Goal: Contribute content

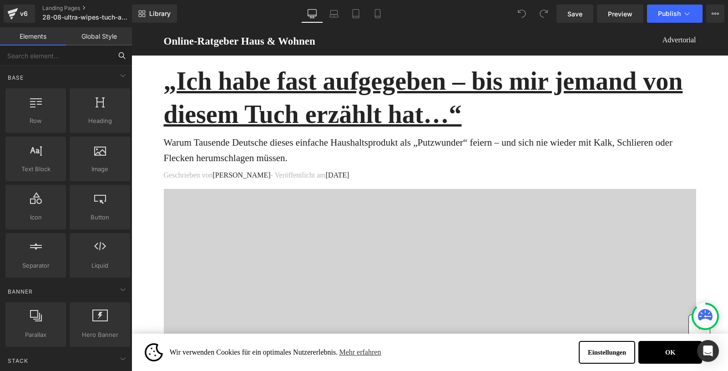
click at [59, 53] on input "text" at bounding box center [56, 55] width 112 height 20
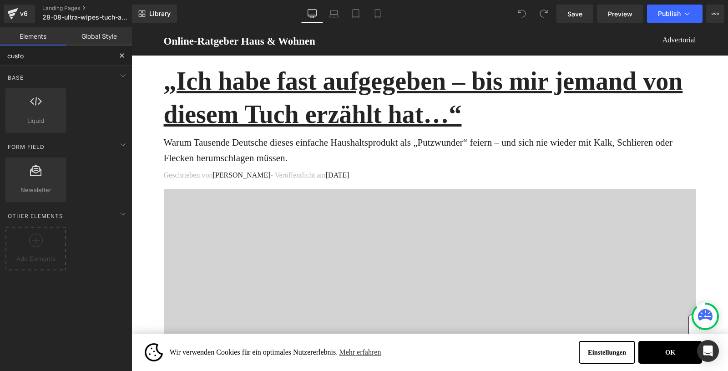
type input "custom"
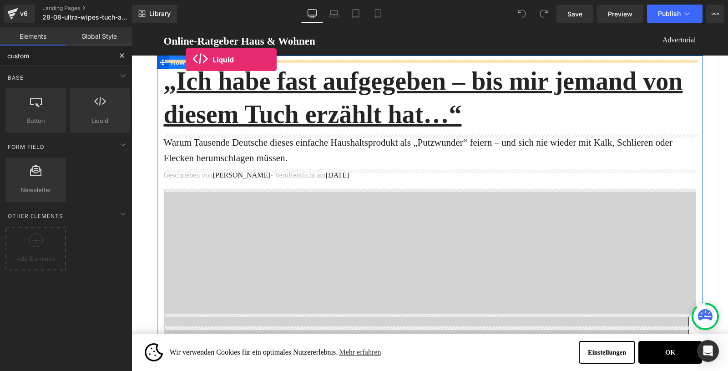
drag, startPoint x: 235, startPoint y: 131, endPoint x: 186, endPoint y: 60, distance: 86.7
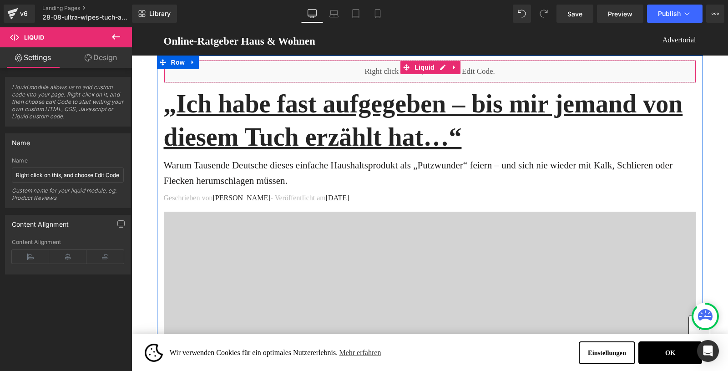
click at [257, 71] on div "Liquid" at bounding box center [430, 71] width 532 height 23
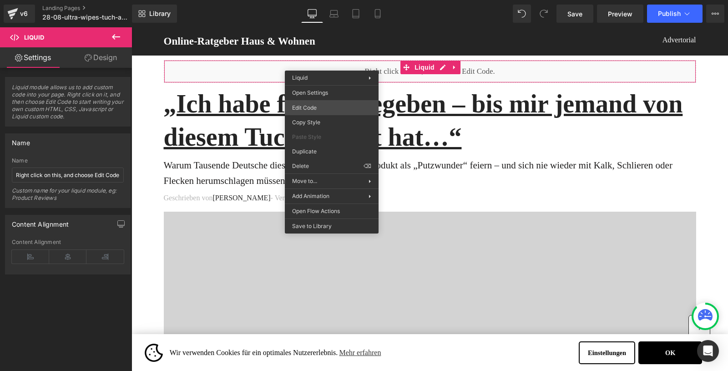
click at [313, 0] on div "Liquid You are previewing how the will restyle your page. You can not edit Elem…" at bounding box center [364, 0] width 728 height 0
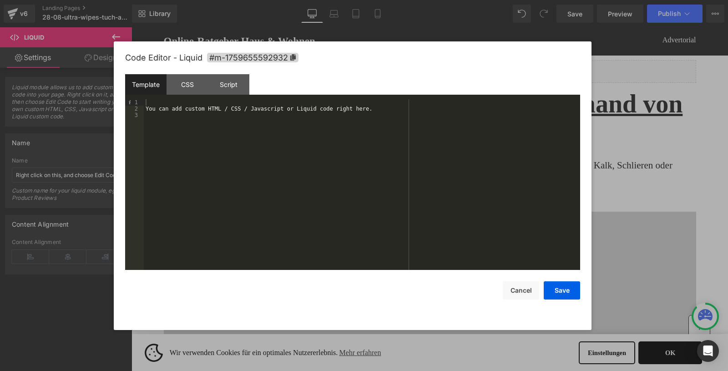
click at [306, 112] on div "You can add custom HTML / CSS / Javascript or Liquid code right here." at bounding box center [362, 190] width 436 height 183
click at [301, 111] on div "You can add custom HTML / CSS / Javascript or Liquid code right here." at bounding box center [362, 190] width 436 height 183
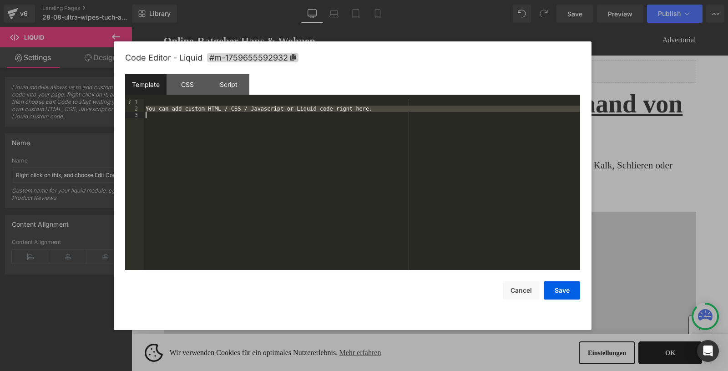
click at [301, 111] on div "You can add custom HTML / CSS / Javascript or Liquid code right here." at bounding box center [362, 190] width 436 height 183
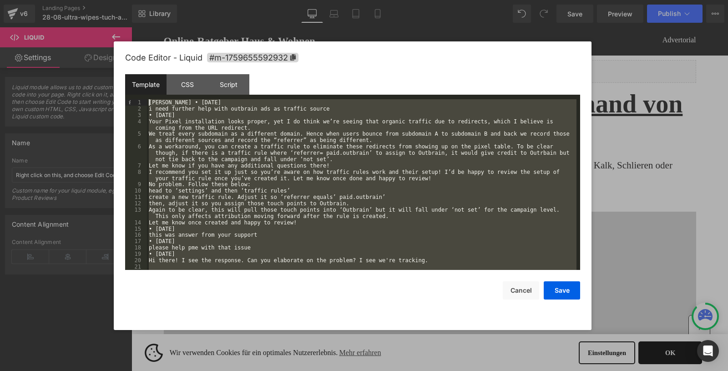
drag, startPoint x: 197, startPoint y: 267, endPoint x: 145, endPoint y: 81, distance: 192.4
click at [145, 81] on div "Template CSS Script Data 1 2 3 4 5 6 7 8 9 10 11 12 13 14 15 16 17 18 19 20 21 …" at bounding box center [352, 172] width 455 height 196
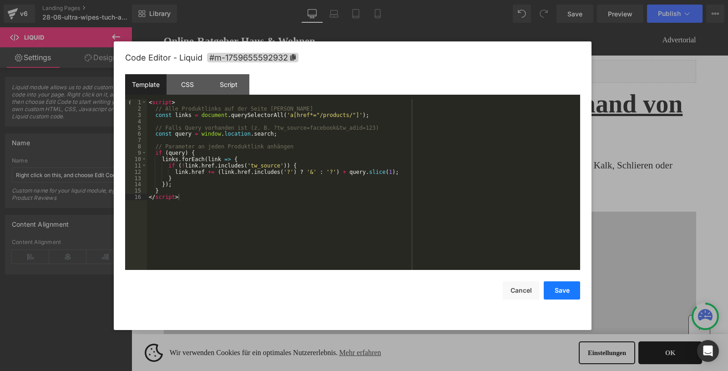
click at [570, 299] on button "Save" at bounding box center [562, 290] width 36 height 18
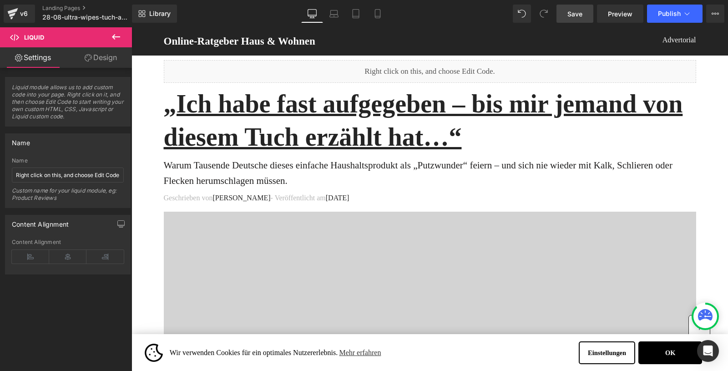
click at [568, 17] on link "Save" at bounding box center [574, 14] width 37 height 18
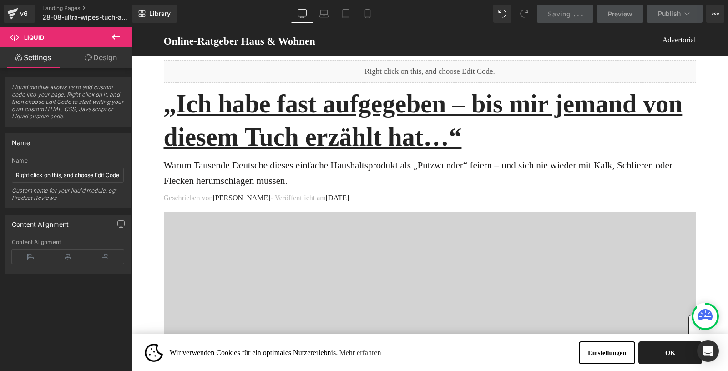
click at [668, 349] on button "OK" at bounding box center [670, 352] width 64 height 23
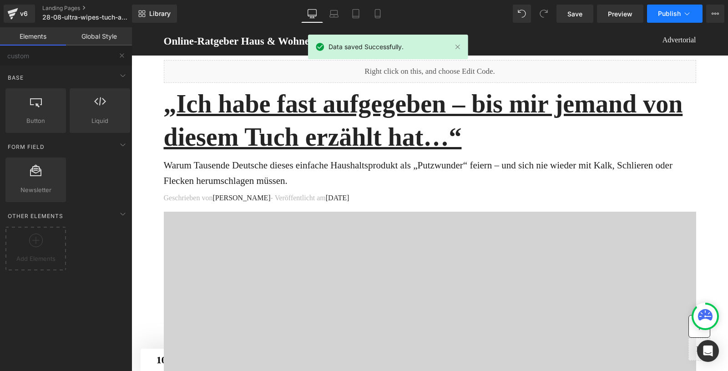
click at [680, 16] on span "Publish" at bounding box center [669, 13] width 23 height 7
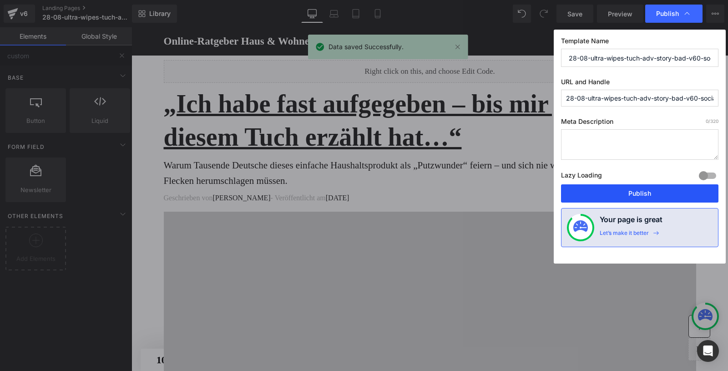
click at [615, 194] on button "Publish" at bounding box center [639, 193] width 157 height 18
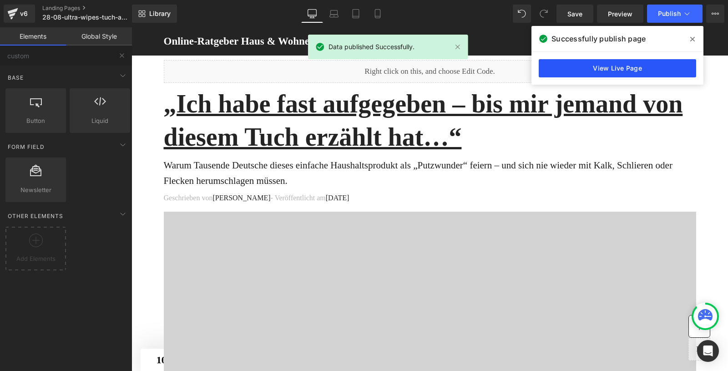
click at [587, 69] on link "View Live Page" at bounding box center [617, 68] width 157 height 18
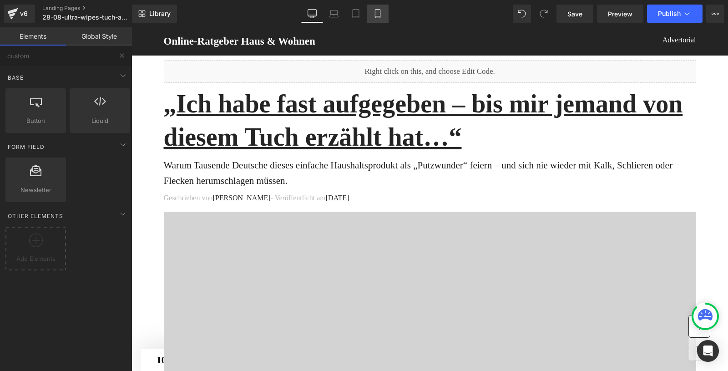
click at [374, 17] on icon at bounding box center [377, 13] width 9 height 9
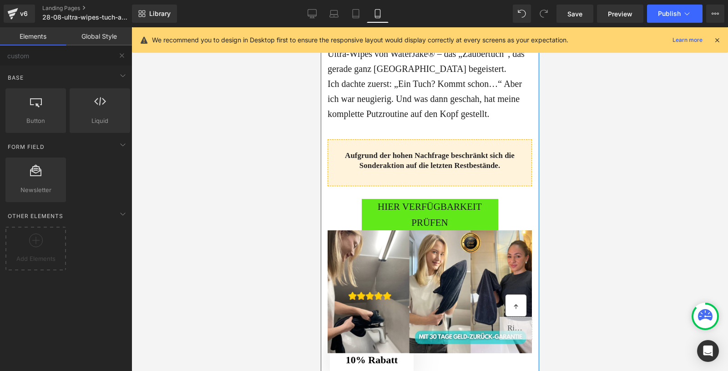
scroll to position [629, 0]
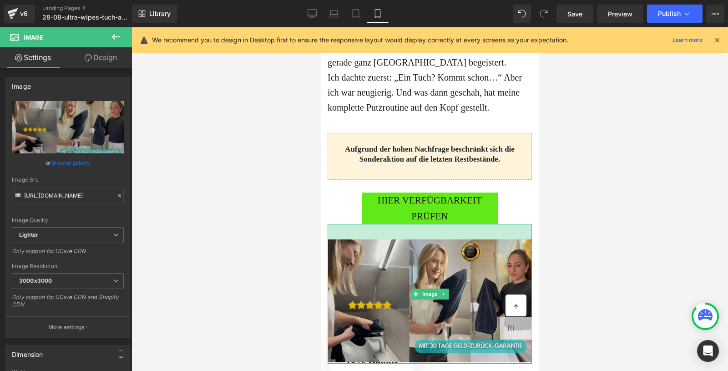
drag, startPoint x: 400, startPoint y: 269, endPoint x: 406, endPoint y: 285, distance: 16.8
click at [406, 285] on div "Image 34px" at bounding box center [429, 293] width 204 height 139
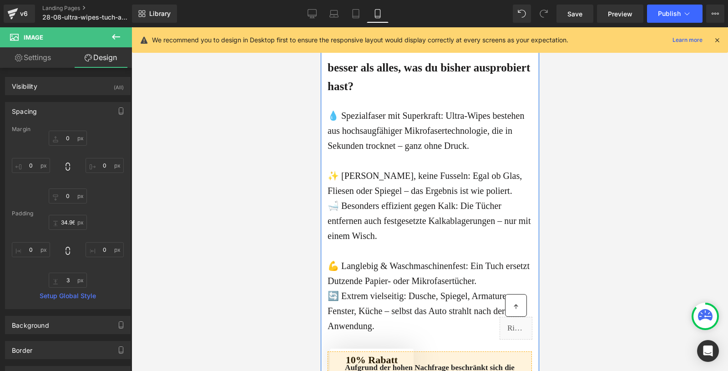
scroll to position [1117, 0]
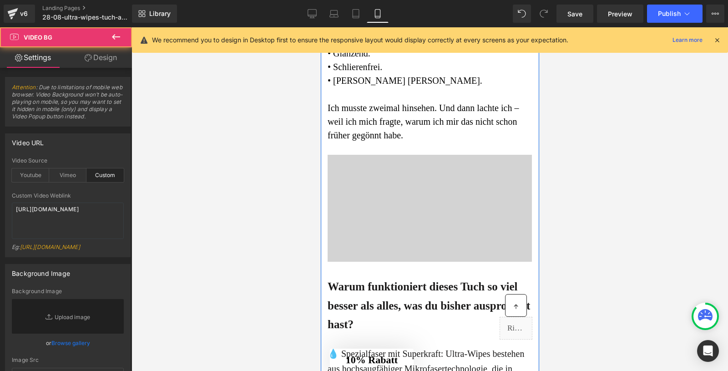
click at [405, 232] on div at bounding box center [429, 208] width 204 height 107
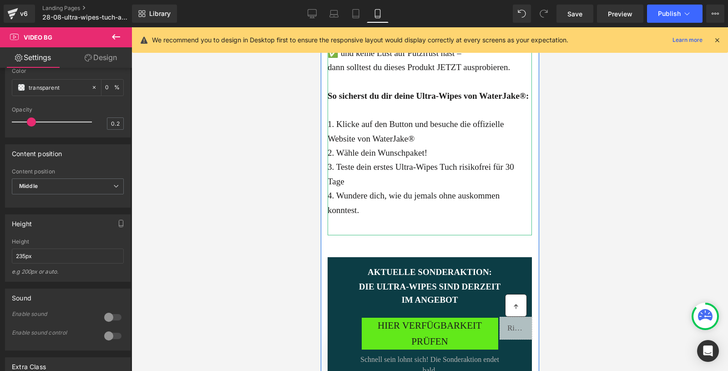
scroll to position [2922, 0]
click at [441, 146] on p "1. Klicke auf den Button und besuche die offizielle Website von WaterJake®" at bounding box center [429, 131] width 204 height 29
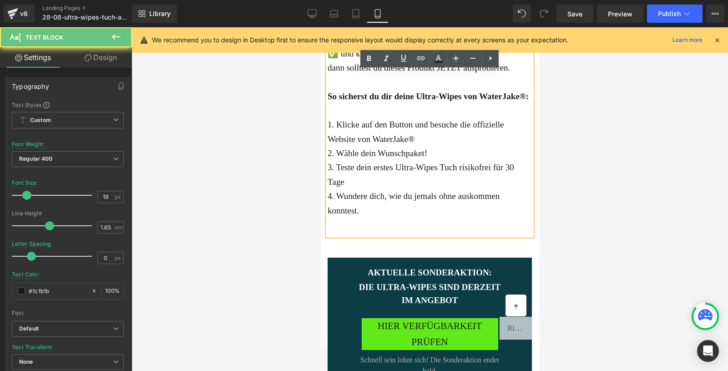
click at [443, 146] on p "1. Klicke auf den Button und besuche die offizielle Website von WaterJake®" at bounding box center [429, 131] width 204 height 29
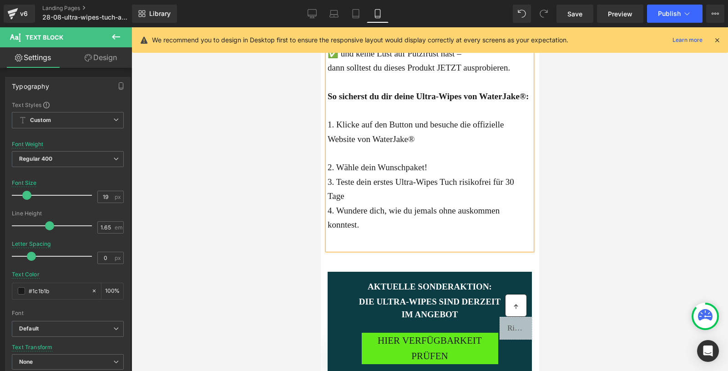
click at [442, 174] on p "2. Wähle dein Wunschpaket!" at bounding box center [429, 167] width 204 height 14
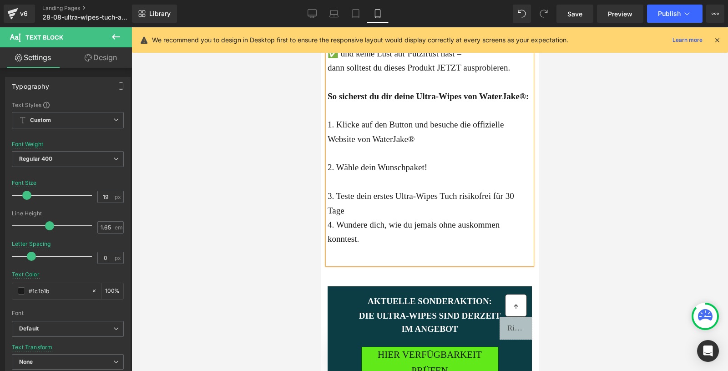
click at [365, 217] on p "3. Teste dein erstes Ultra-Wipes Tuch risikofrei für 30 Tage" at bounding box center [429, 203] width 204 height 29
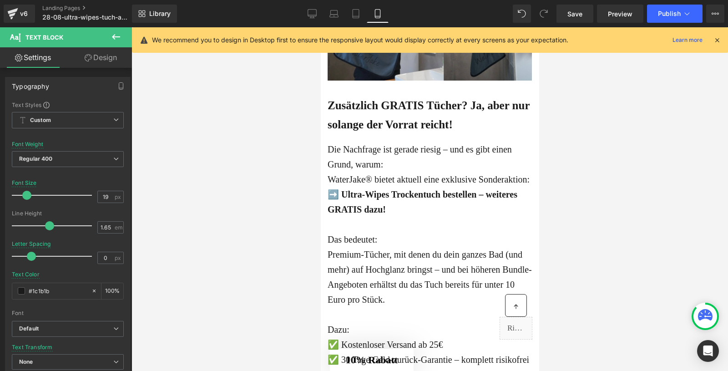
scroll to position [2053, 0]
click at [668, 13] on span "Publish" at bounding box center [669, 13] width 23 height 7
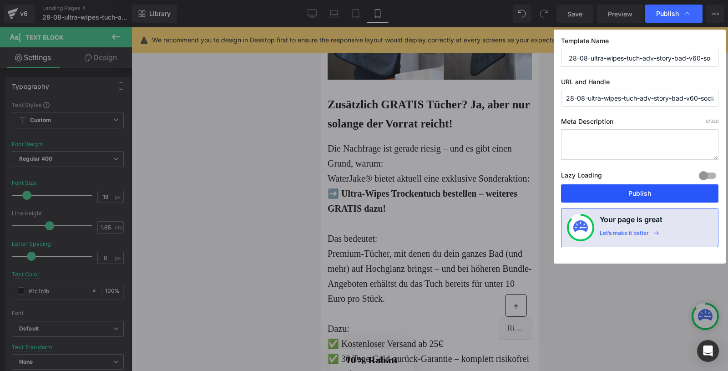
click at [652, 193] on button "Publish" at bounding box center [639, 193] width 157 height 18
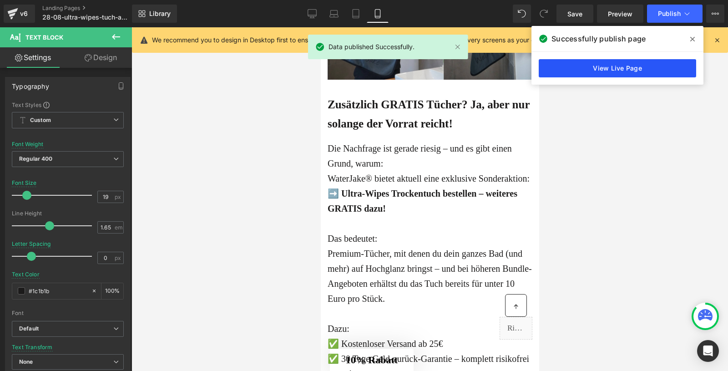
click at [601, 70] on link "View Live Page" at bounding box center [617, 68] width 157 height 18
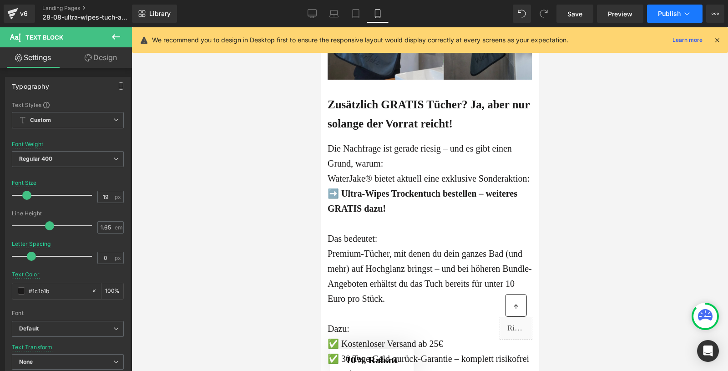
click at [676, 11] on span "Publish" at bounding box center [669, 13] width 23 height 7
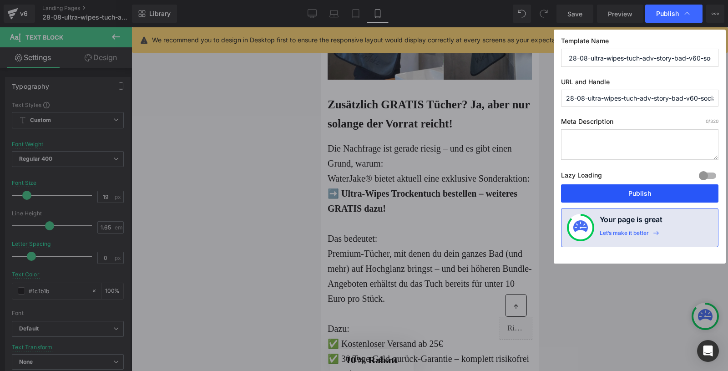
click at [619, 192] on button "Publish" at bounding box center [639, 193] width 157 height 18
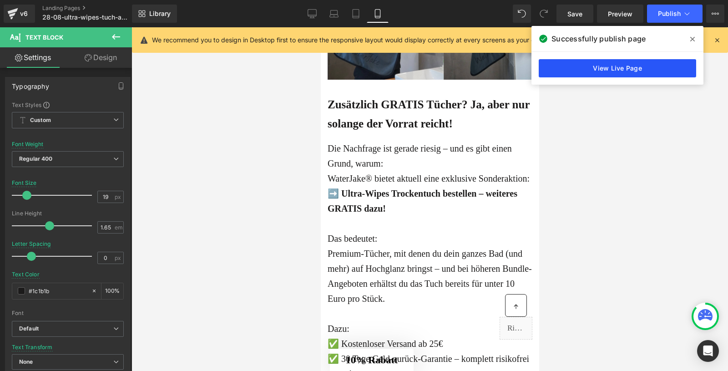
click at [599, 70] on link "View Live Page" at bounding box center [617, 68] width 157 height 18
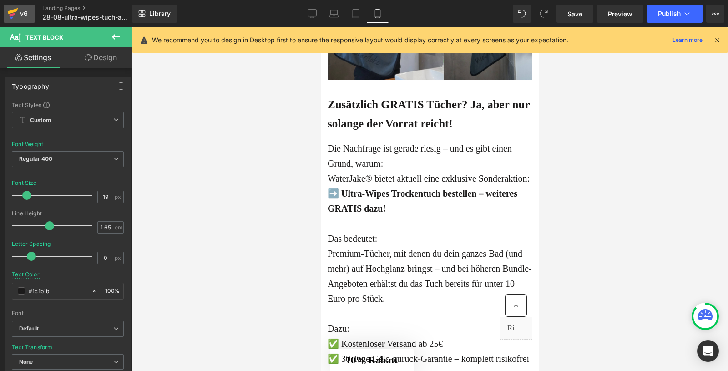
click at [25, 15] on div "v6" at bounding box center [23, 14] width 11 height 12
